Goal: Communication & Community: Participate in discussion

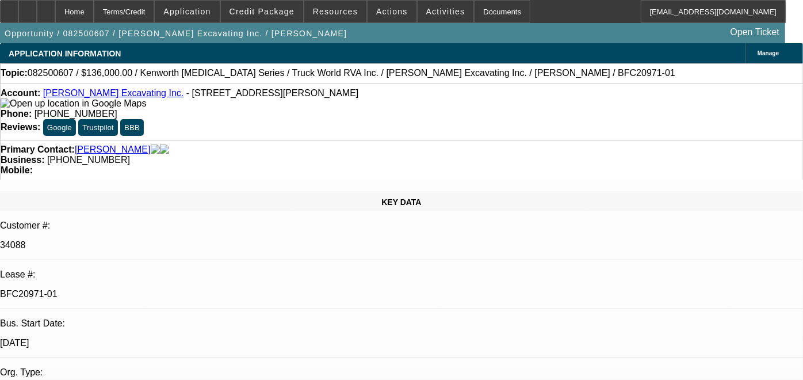
select select "0"
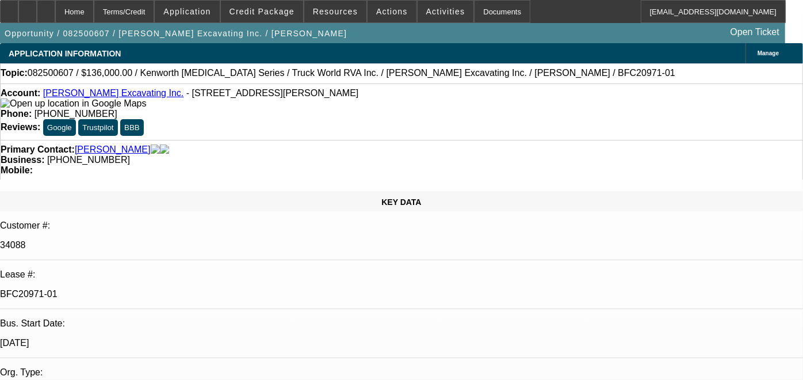
select select "0"
select select "1"
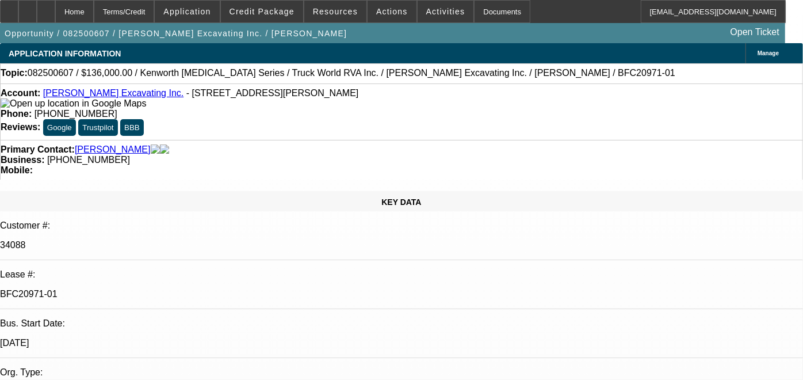
select select "1"
select select "6"
select select "1"
select select "6"
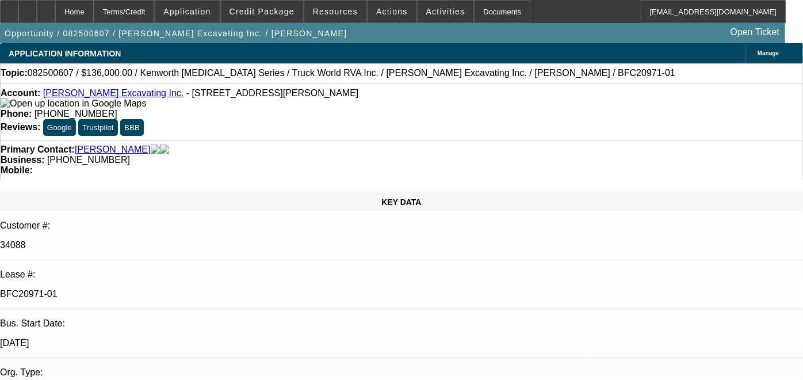
select select "1"
select select "6"
